Goal: Information Seeking & Learning: Check status

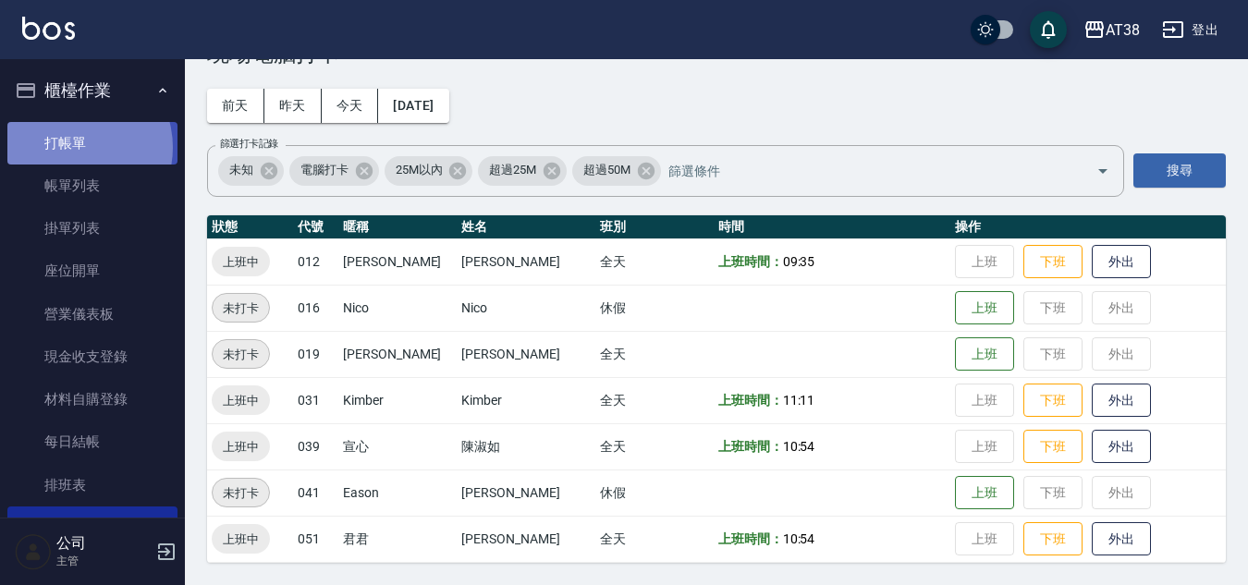
click at [70, 147] on link "打帳單" at bounding box center [92, 143] width 170 height 43
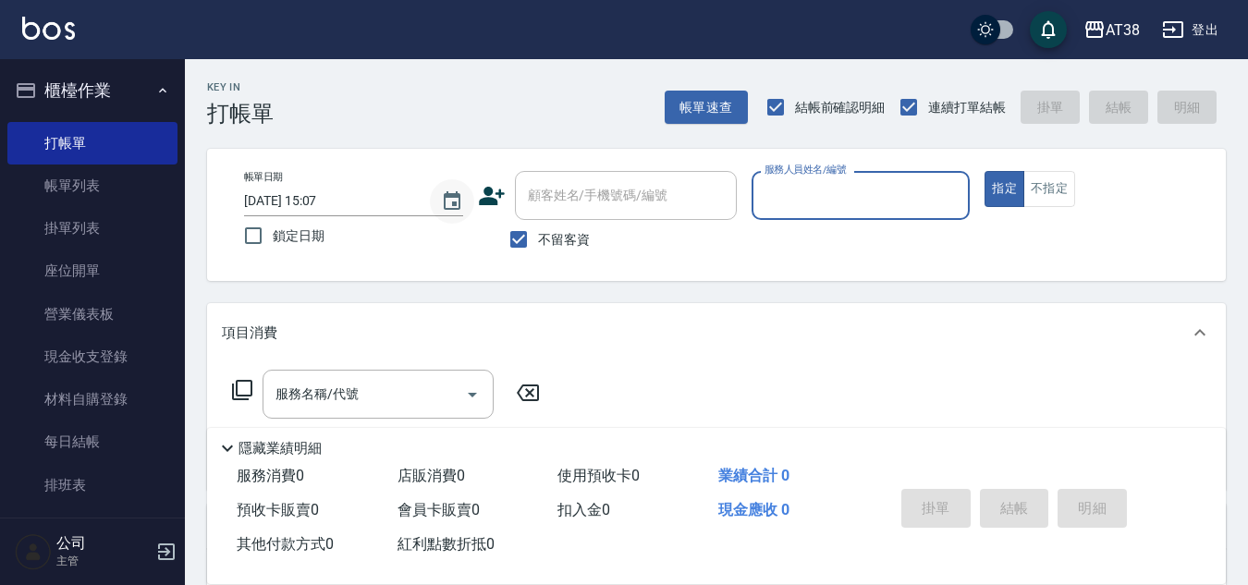
click at [452, 201] on icon "Choose date, selected date is 2025-09-09" at bounding box center [452, 201] width 22 height 22
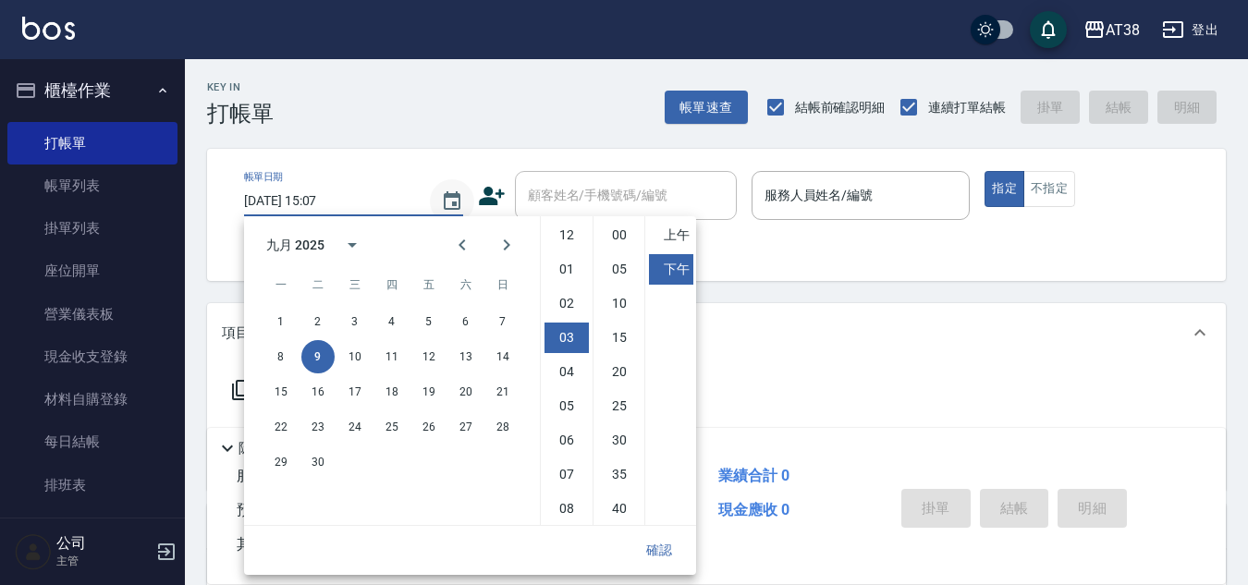
scroll to position [103, 0]
click at [469, 248] on icon "Previous month" at bounding box center [462, 245] width 22 height 22
click at [370, 115] on div "Key In 打帳單 帳單速查 結帳前確認明細 連續打單結帳 掛單 結帳 明細" at bounding box center [705, 92] width 1041 height 67
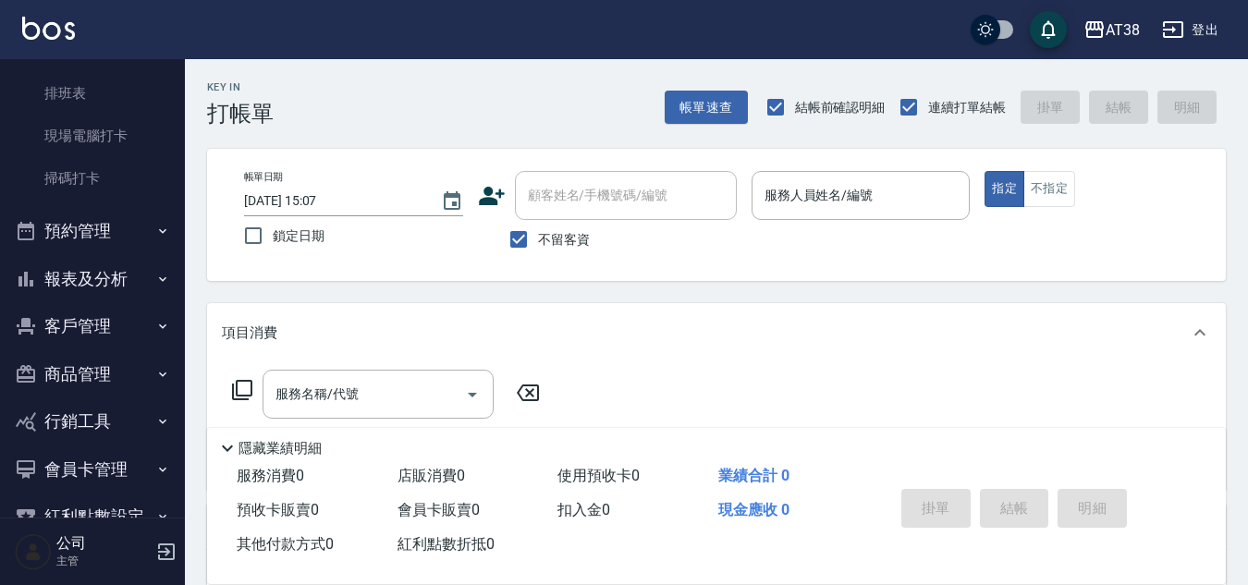
scroll to position [437, 0]
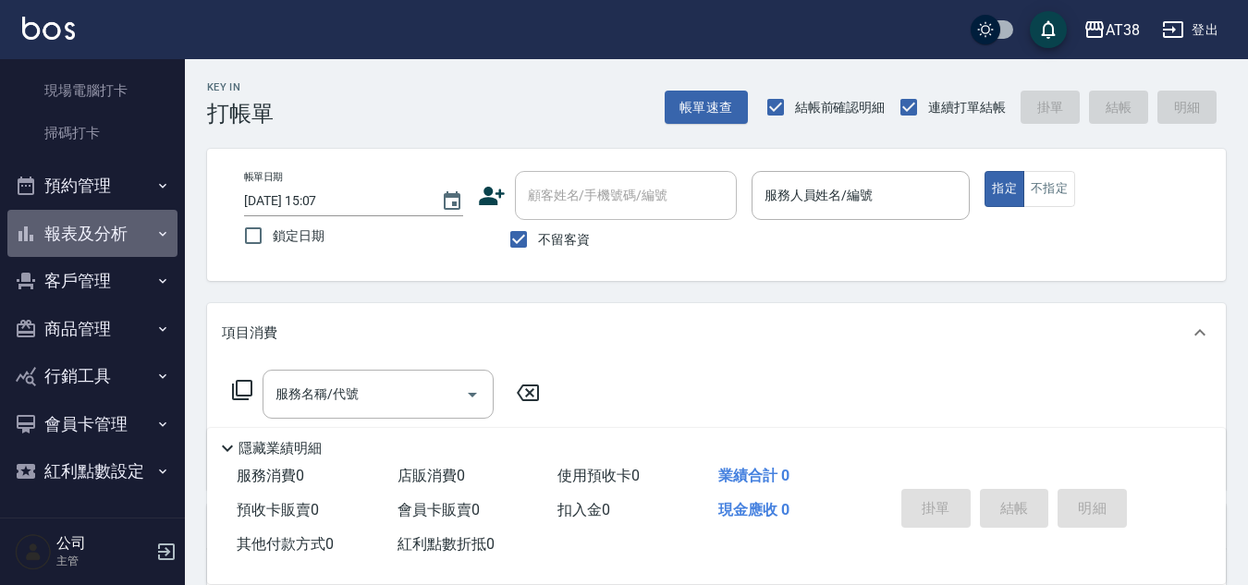
click at [99, 231] on button "報表及分析" at bounding box center [92, 234] width 170 height 48
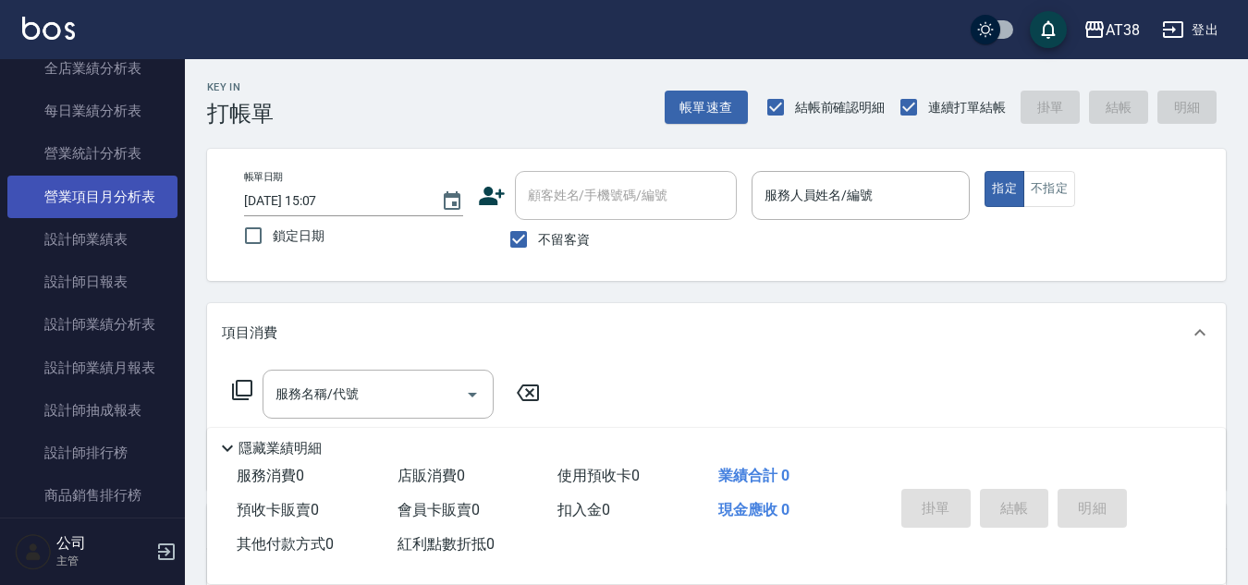
scroll to position [1084, 0]
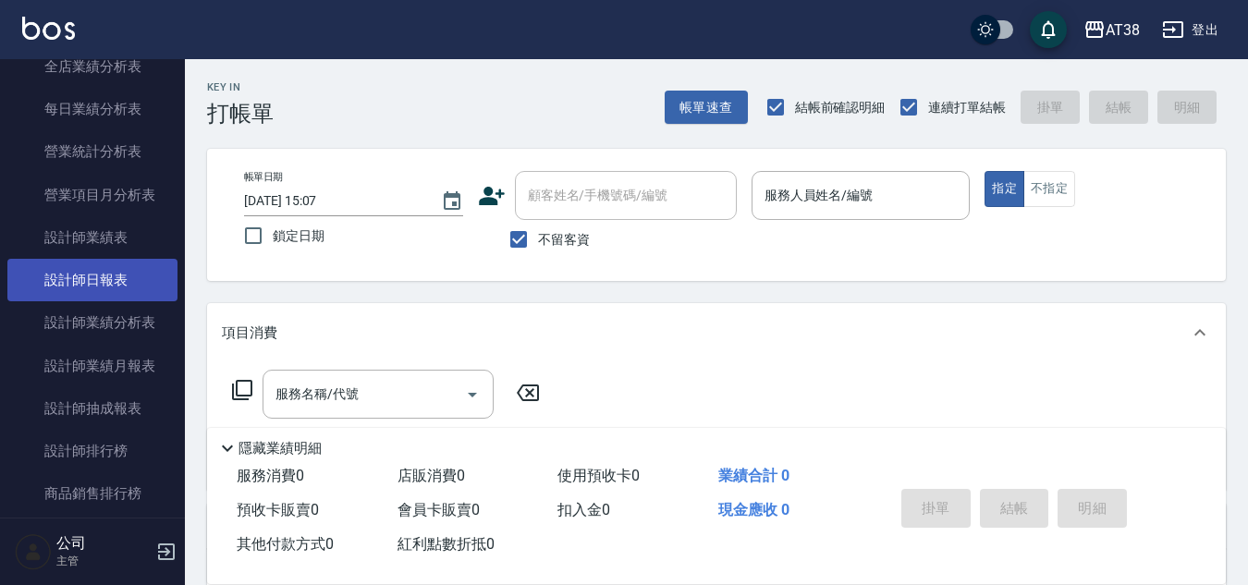
click at [98, 283] on link "設計師日報表" at bounding box center [92, 280] width 170 height 43
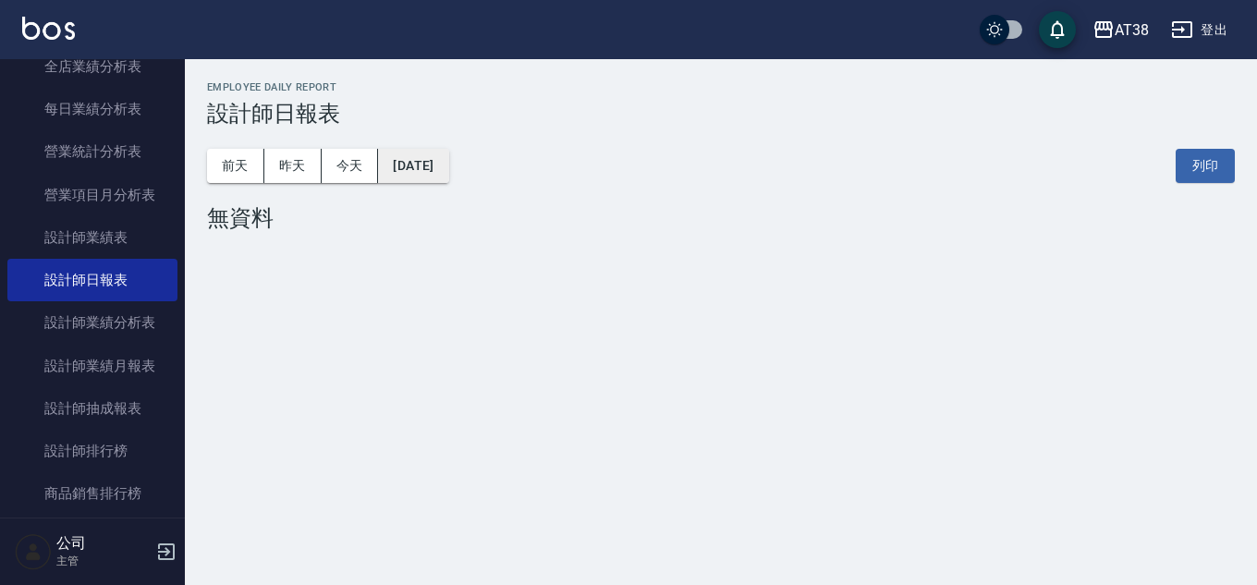
click at [406, 165] on button "[DATE]" at bounding box center [413, 166] width 70 height 34
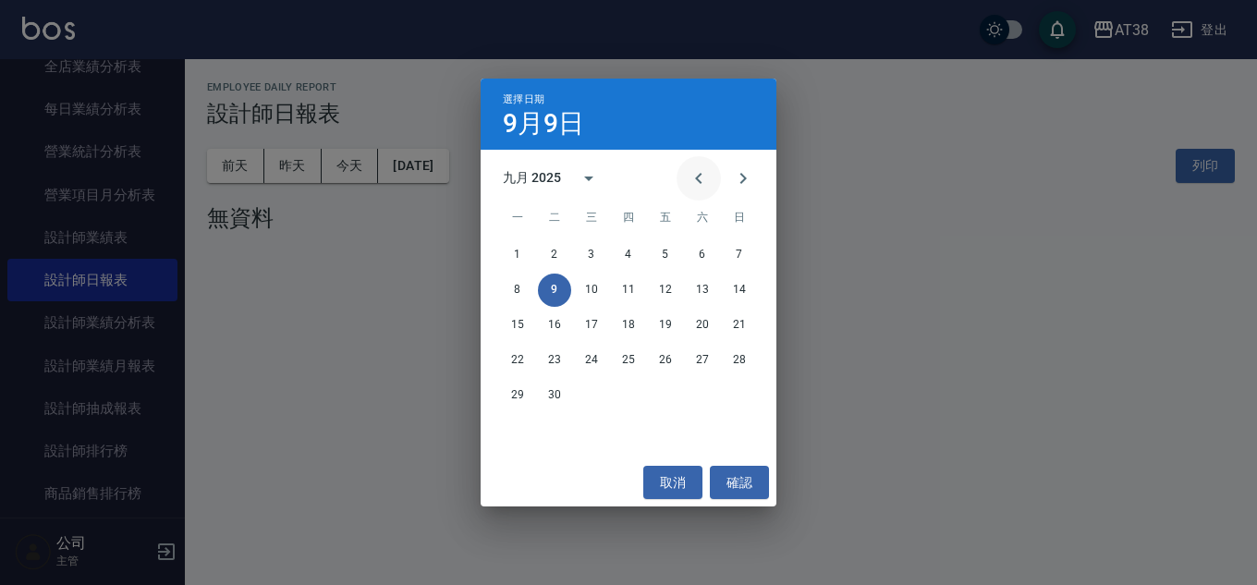
click at [696, 176] on icon "Previous month" at bounding box center [699, 178] width 22 height 22
click at [744, 398] on button "31" at bounding box center [739, 395] width 33 height 33
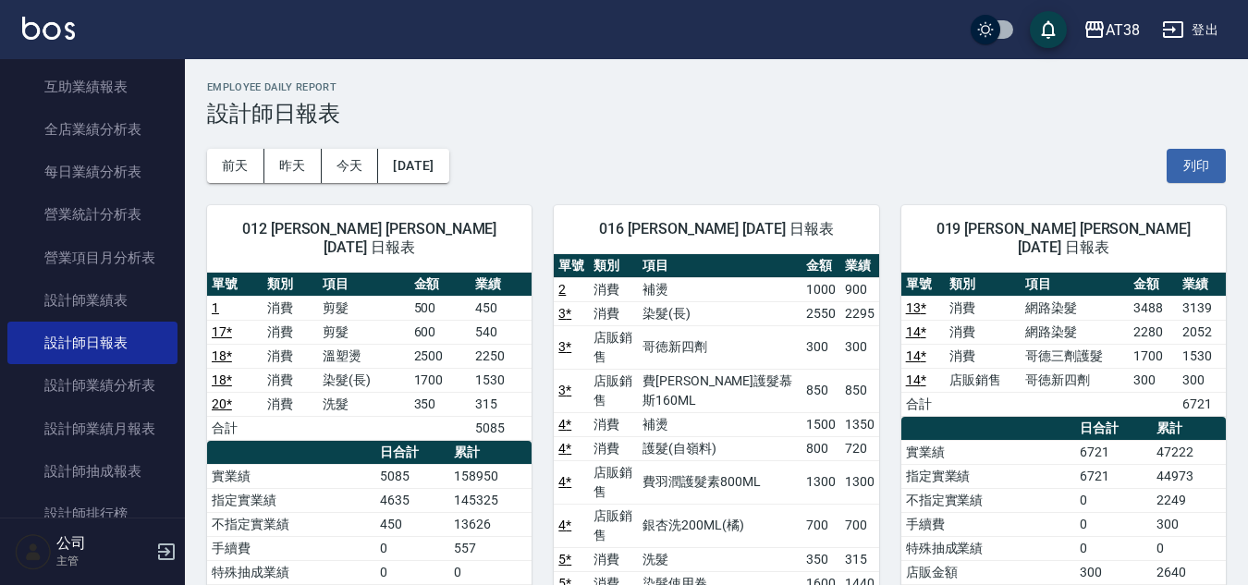
scroll to position [992, 0]
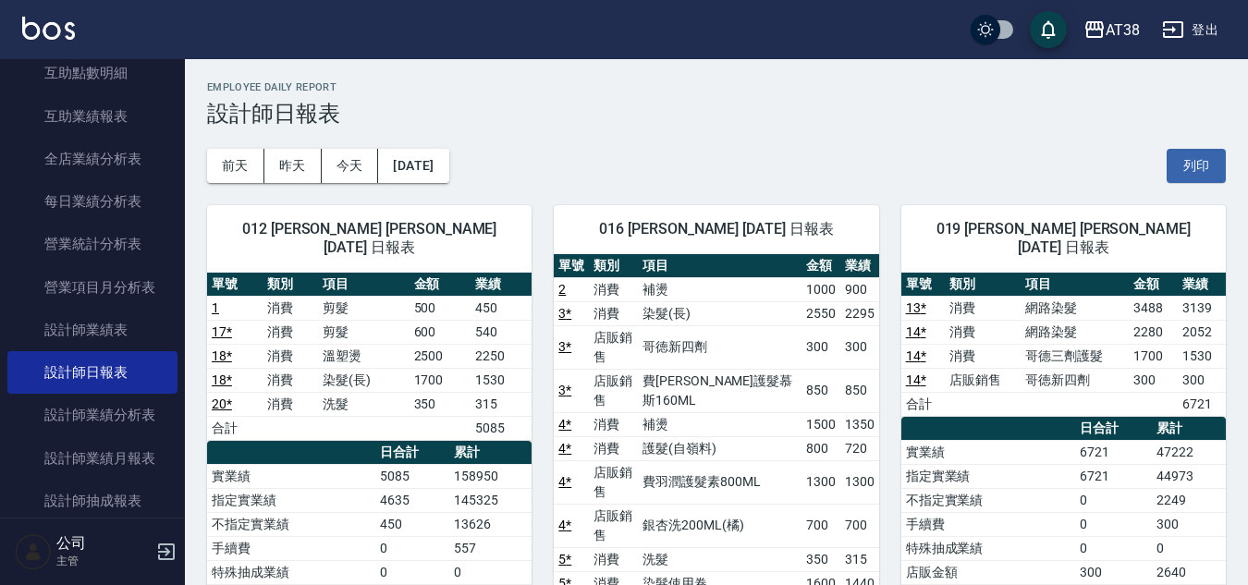
click at [49, 30] on img at bounding box center [48, 28] width 53 height 23
